Goal: Obtain resource: Download file/media

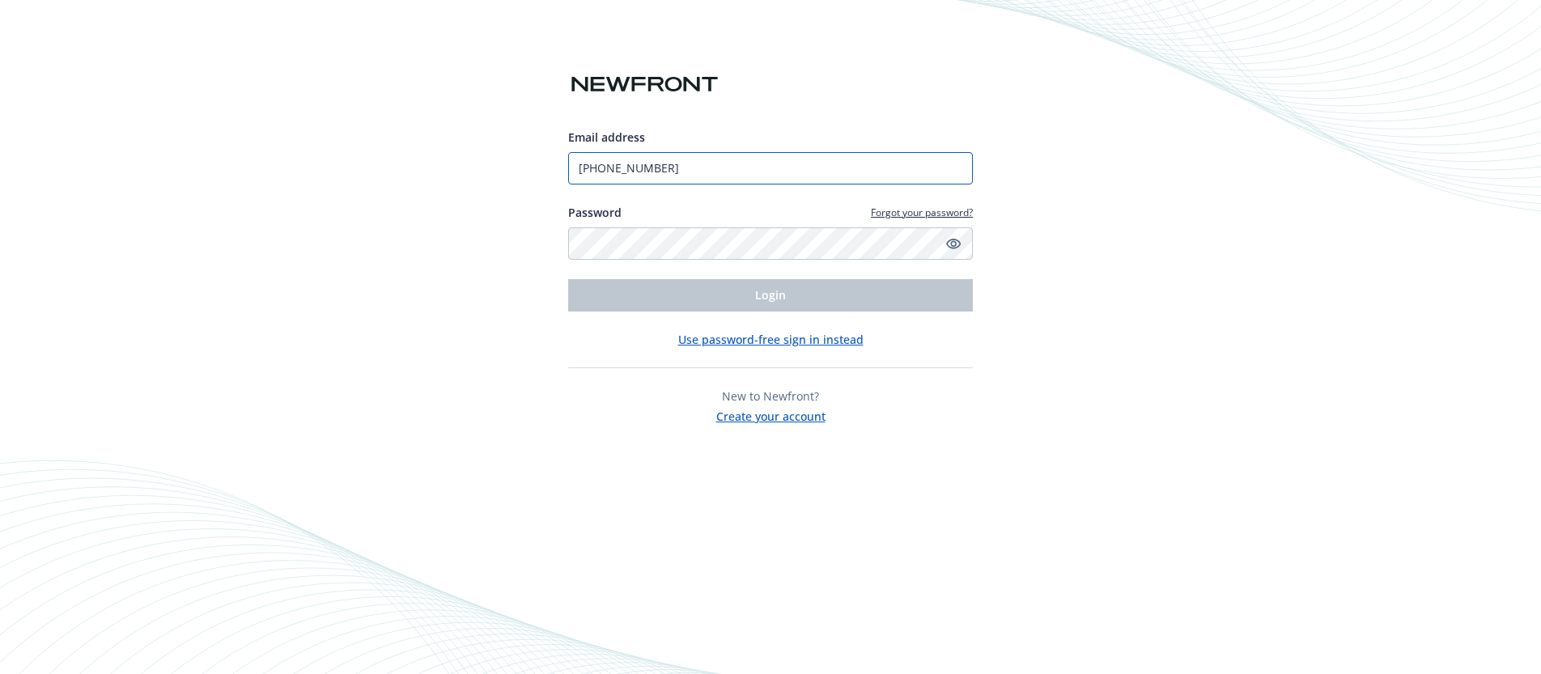
click at [767, 168] on input "[PHONE_NUMBER]" at bounding box center [770, 168] width 405 height 32
type input "[EMAIL_ADDRESS][DOMAIN_NAME]"
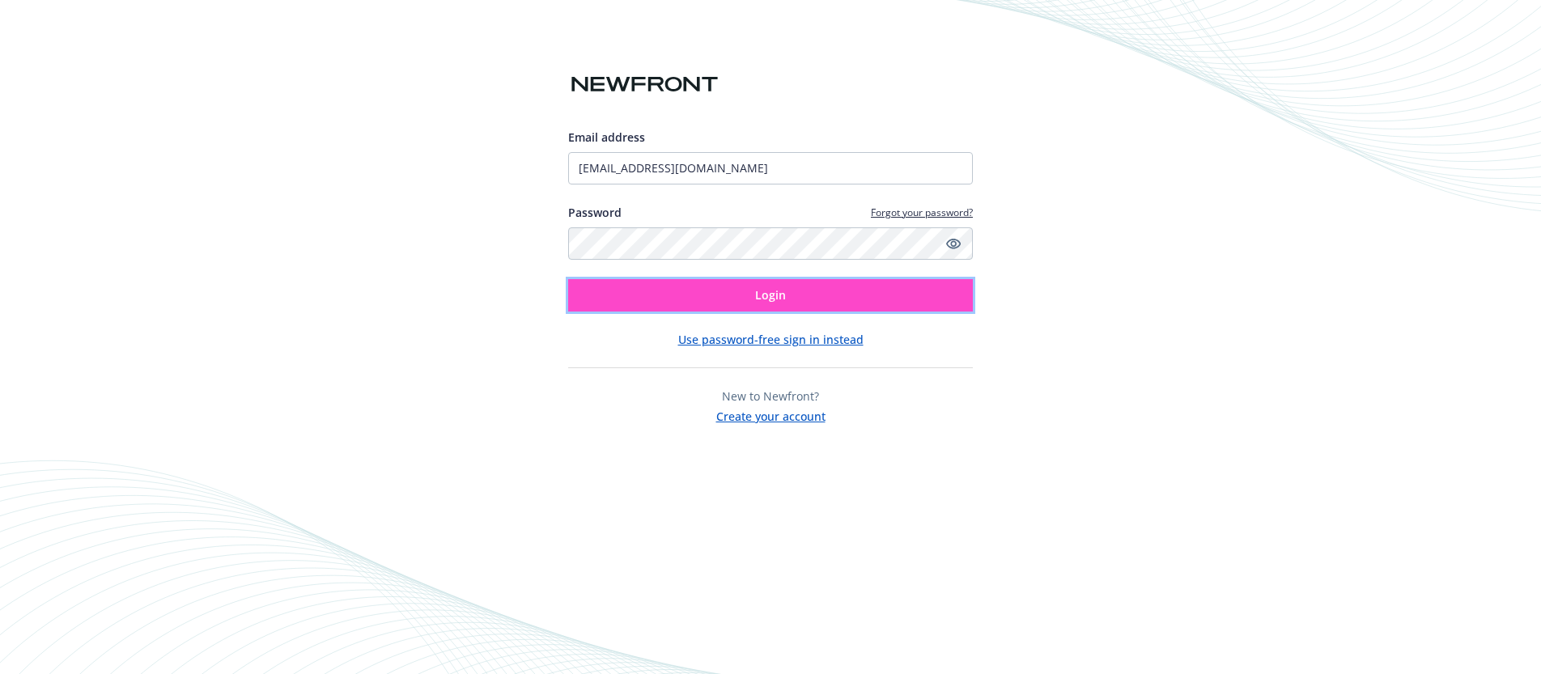
click at [742, 306] on button "Login" at bounding box center [770, 295] width 405 height 32
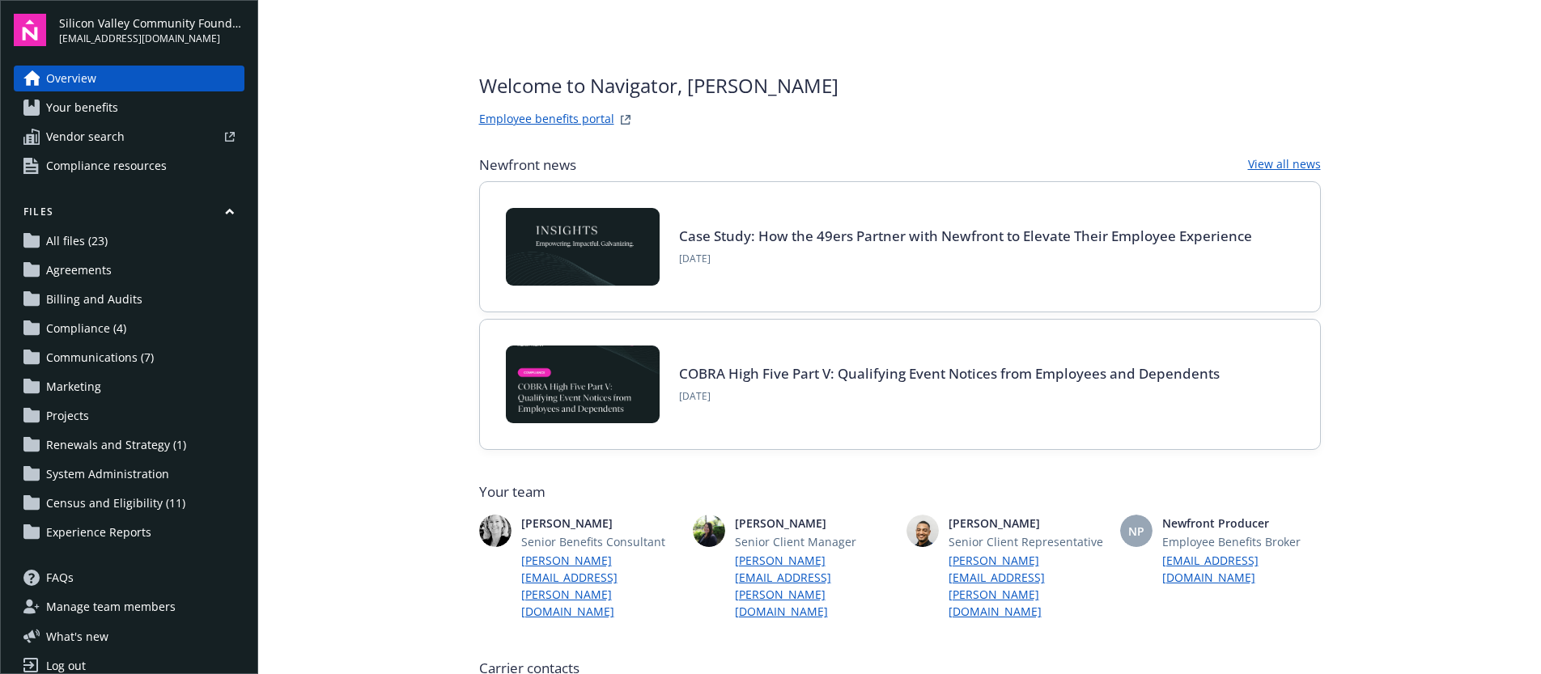
click at [100, 164] on span "Compliance resources" at bounding box center [106, 166] width 121 height 26
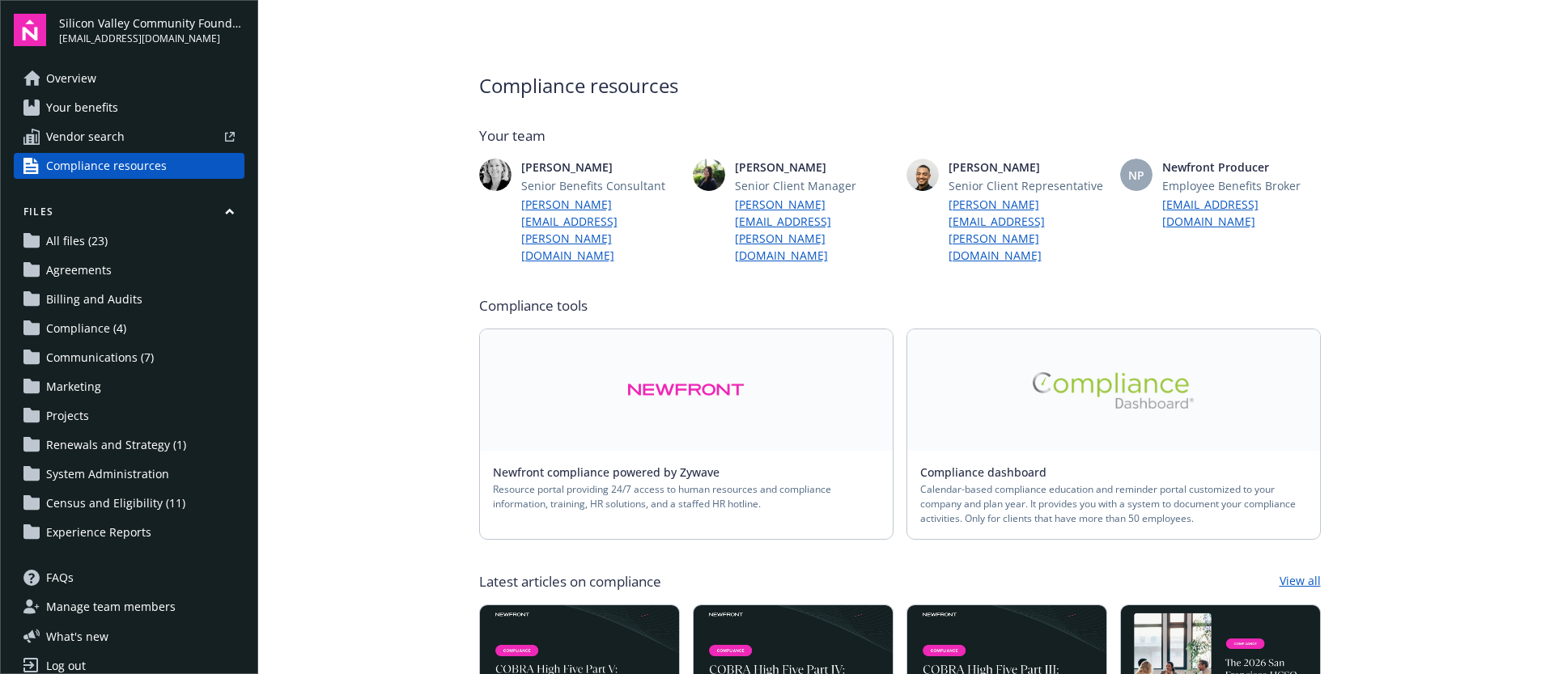
click at [695, 372] on img at bounding box center [685, 390] width 117 height 37
click at [616, 389] on link at bounding box center [686, 389] width 413 height 121
